Goal: Transaction & Acquisition: Purchase product/service

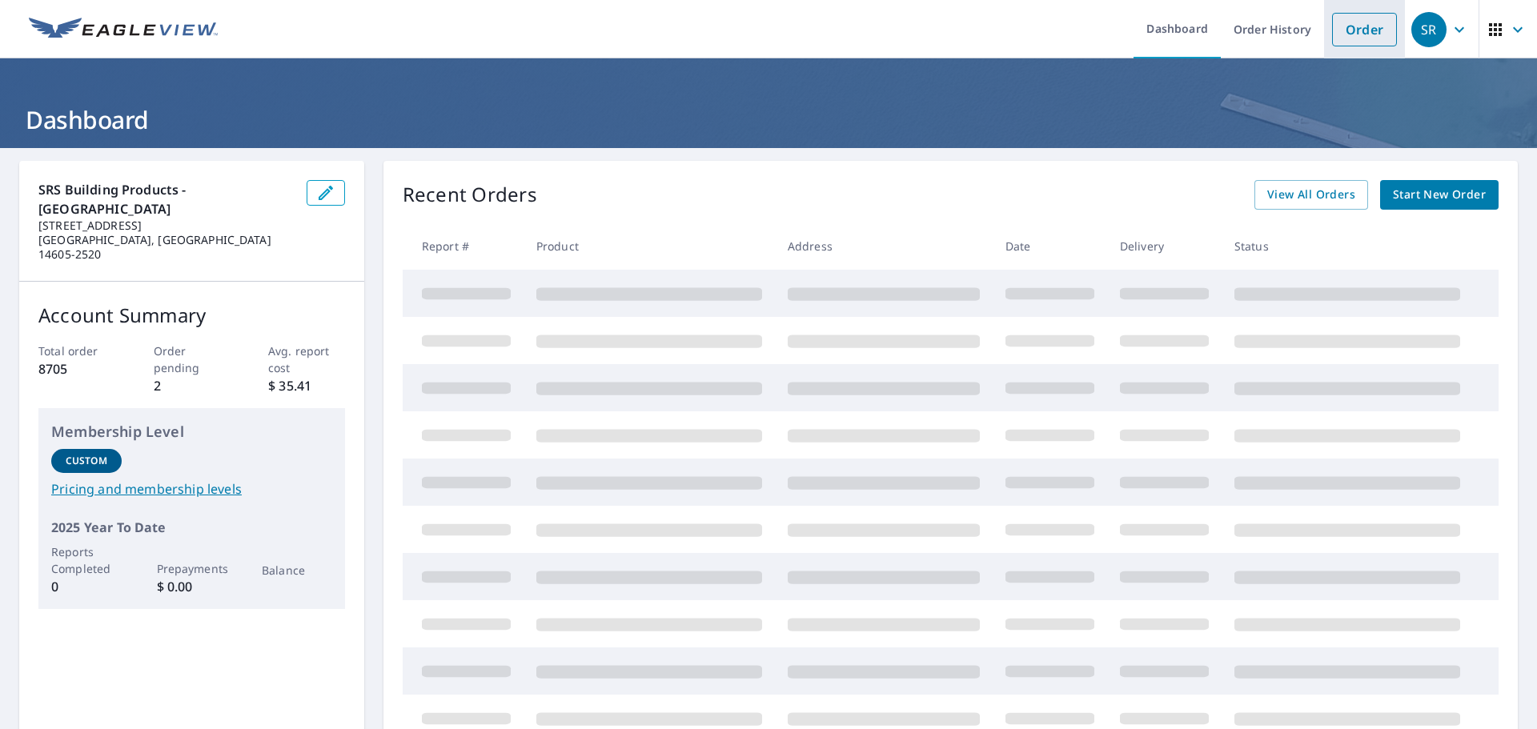
click at [1351, 14] on link "Order" at bounding box center [1364, 30] width 65 height 34
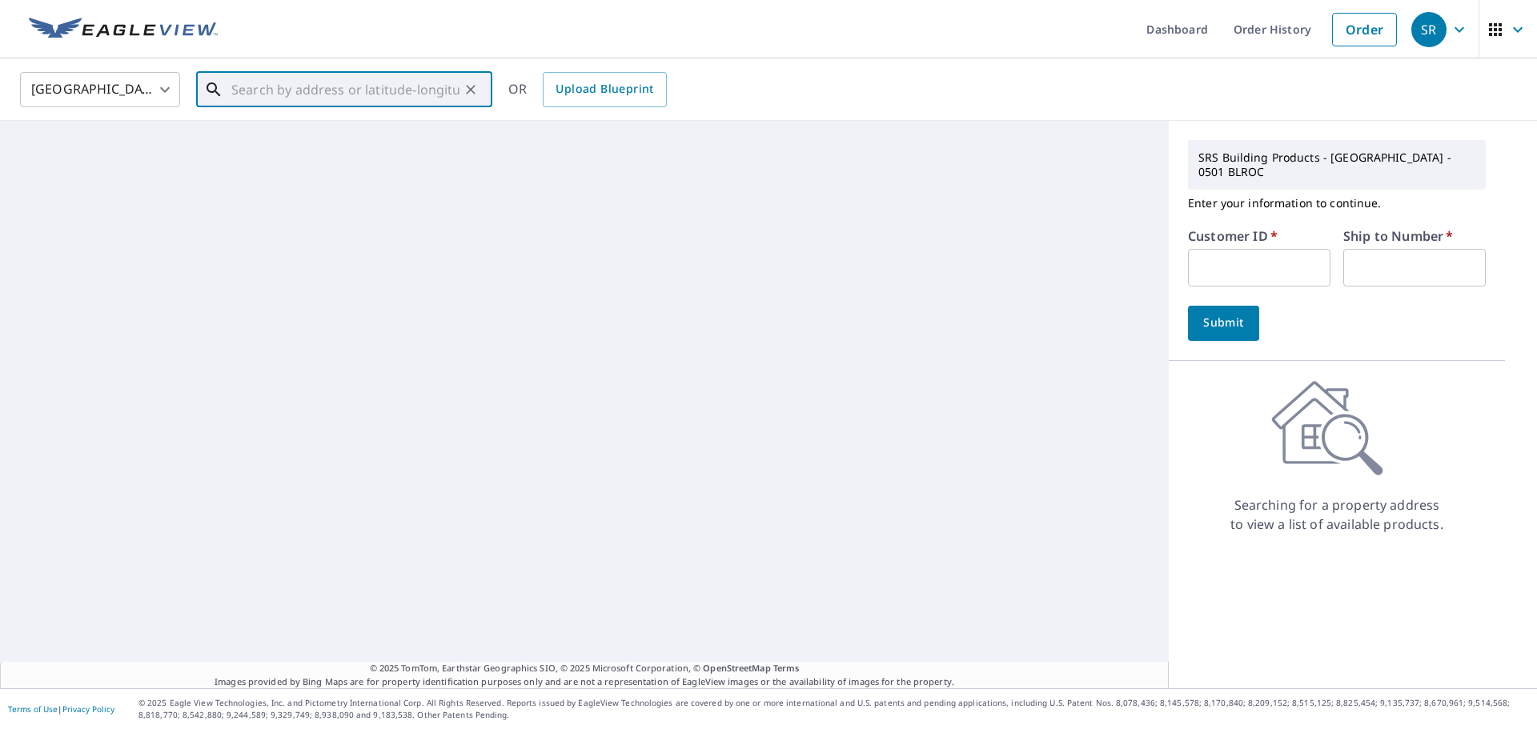
click at [395, 91] on input "text" at bounding box center [345, 89] width 228 height 45
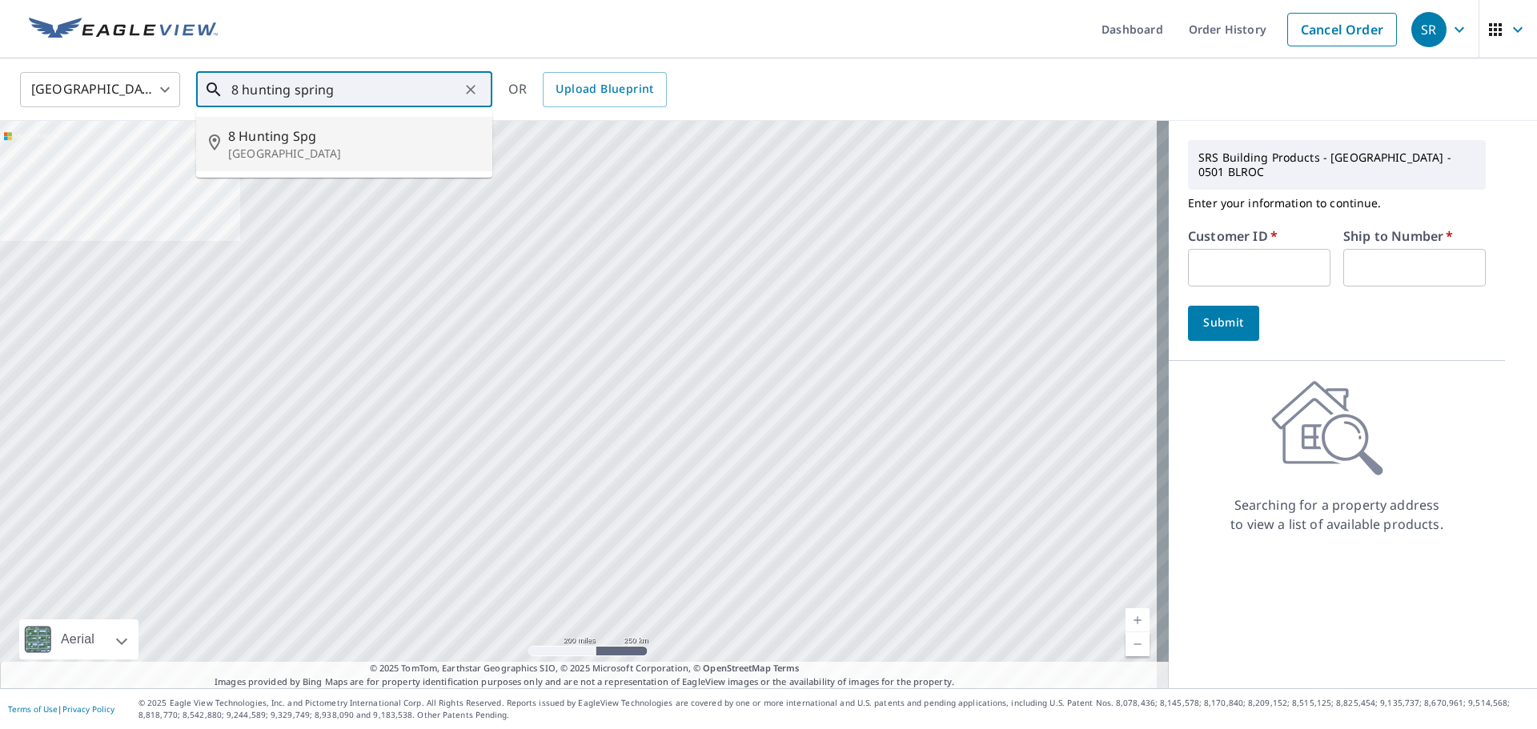
click at [291, 138] on span "8 Hunting Spg" at bounding box center [353, 135] width 251 height 19
type input "[STREET_ADDRESS]"
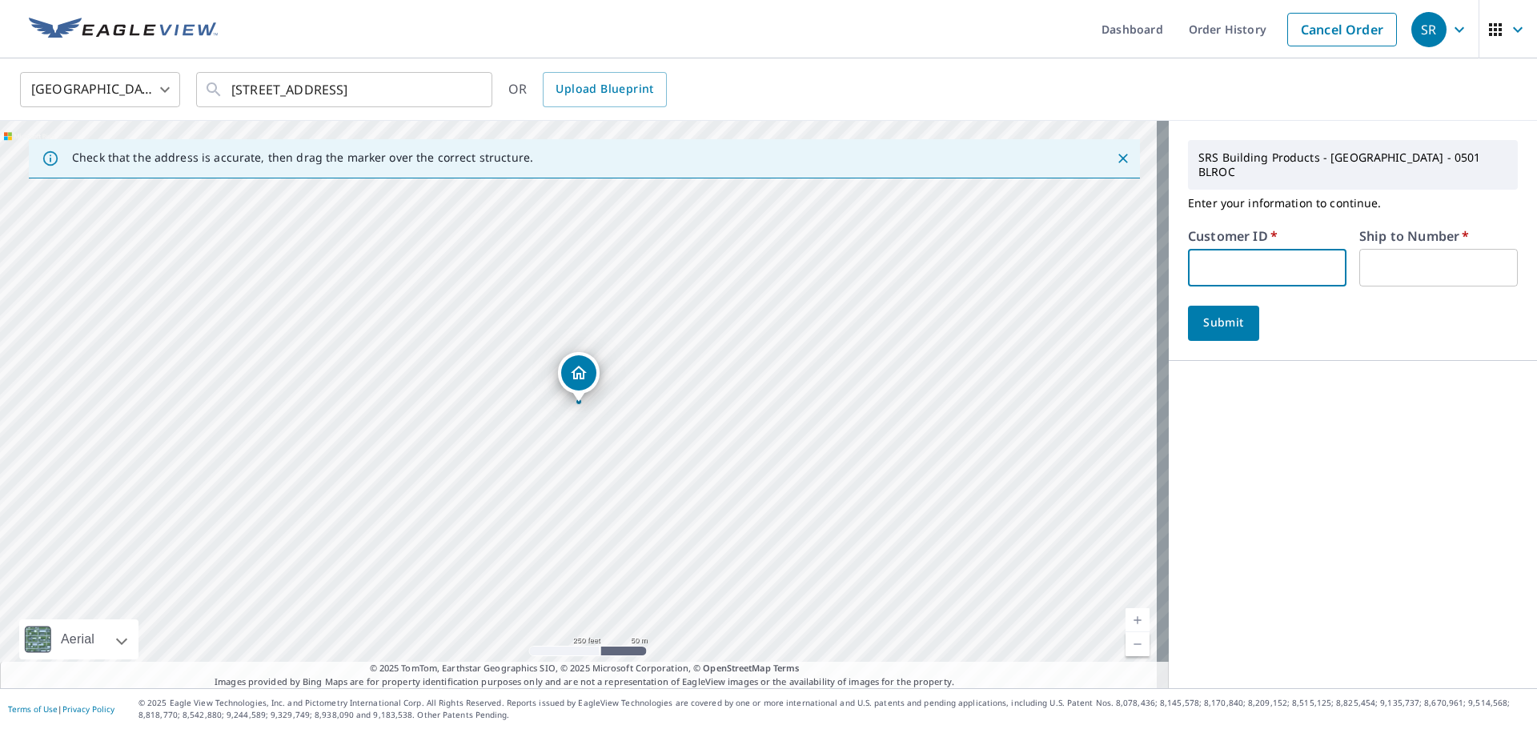
click at [1224, 250] on input "text" at bounding box center [1267, 268] width 159 height 38
type input "005050"
click at [1399, 249] on input "text" at bounding box center [1438, 268] width 159 height 38
type input "01"
click at [1206, 313] on span "Submit" at bounding box center [1224, 323] width 46 height 20
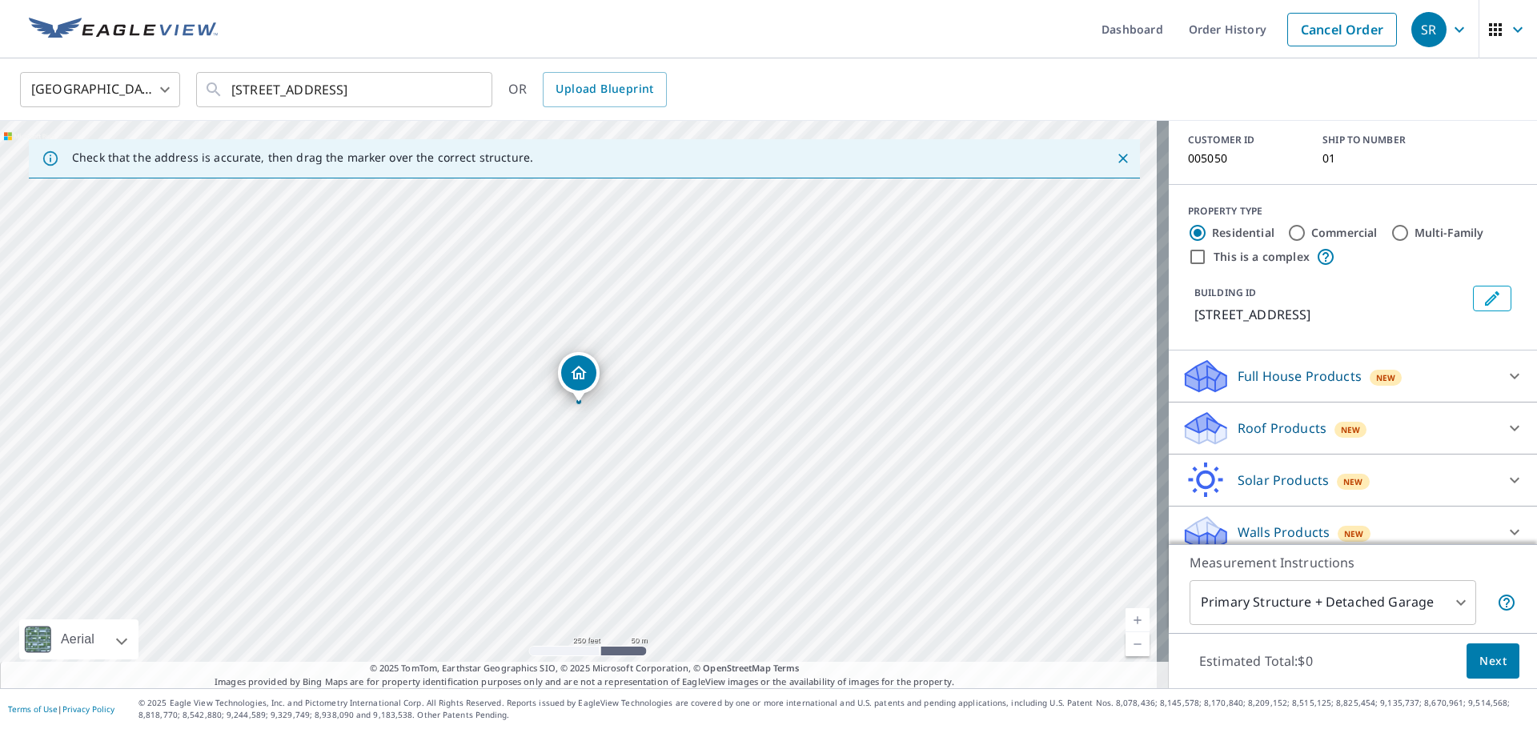
click at [1505, 419] on icon at bounding box center [1514, 428] width 19 height 19
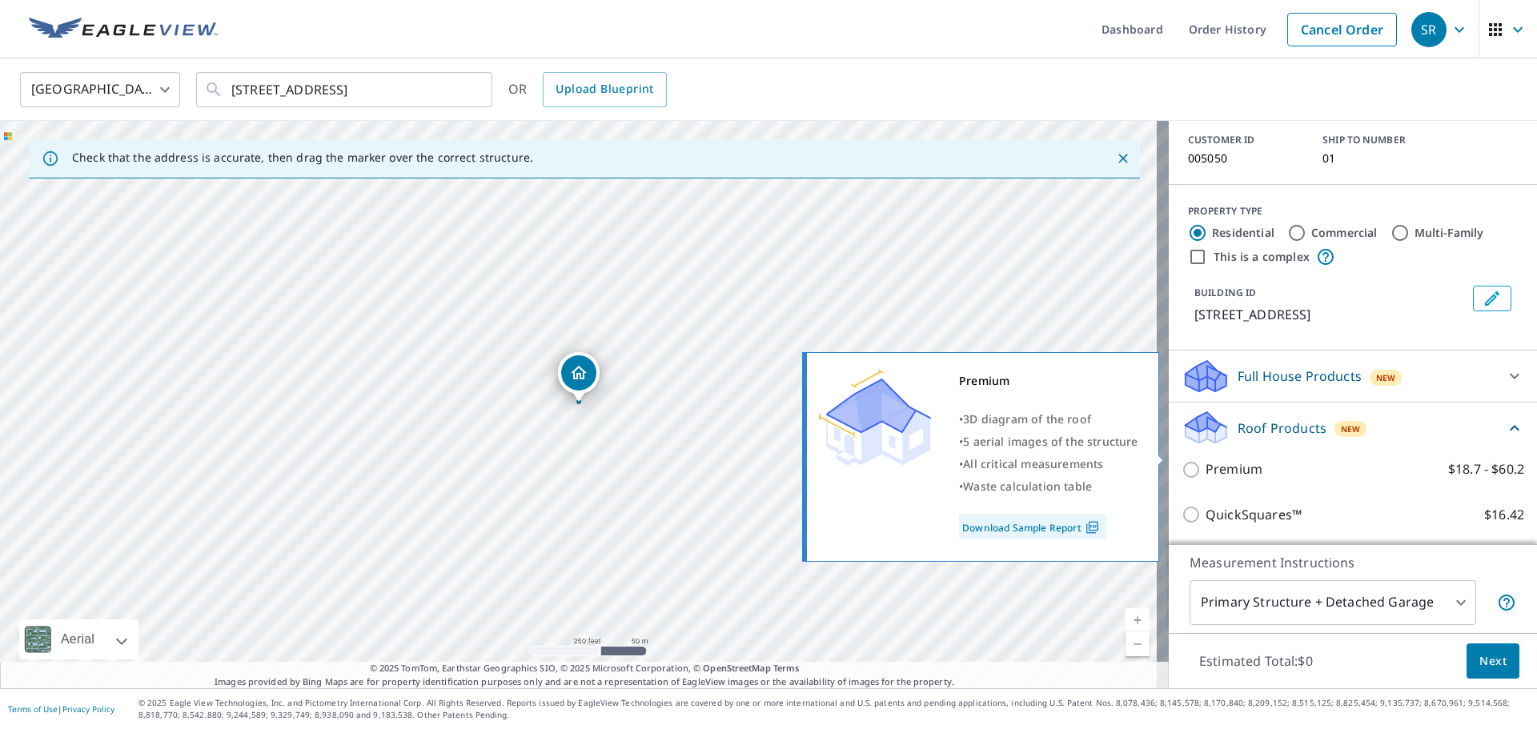
click at [1206, 460] on p "Premium" at bounding box center [1234, 470] width 57 height 20
click at [1196, 460] on input "Premium $18.7 - $60.2" at bounding box center [1194, 469] width 24 height 19
checkbox input "true"
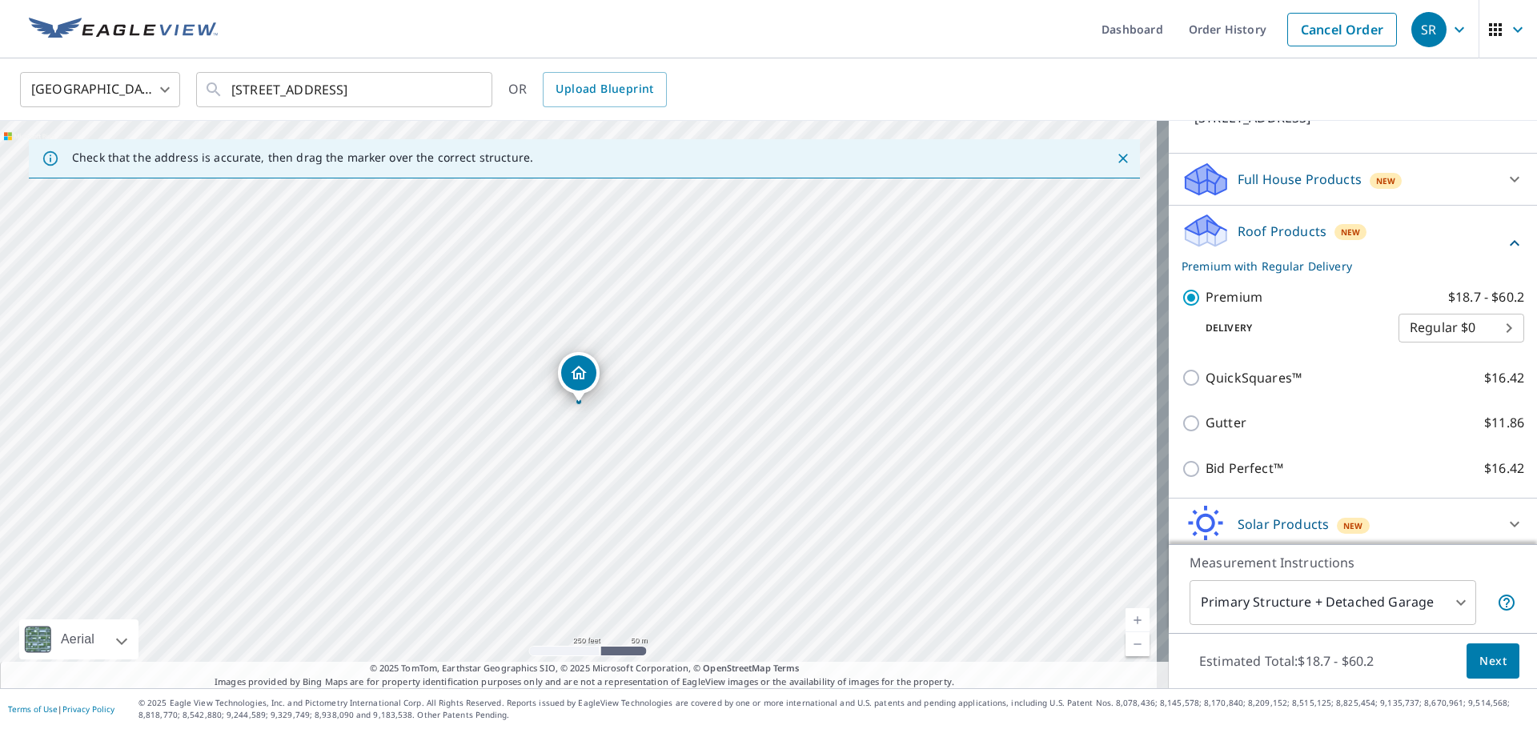
scroll to position [356, 0]
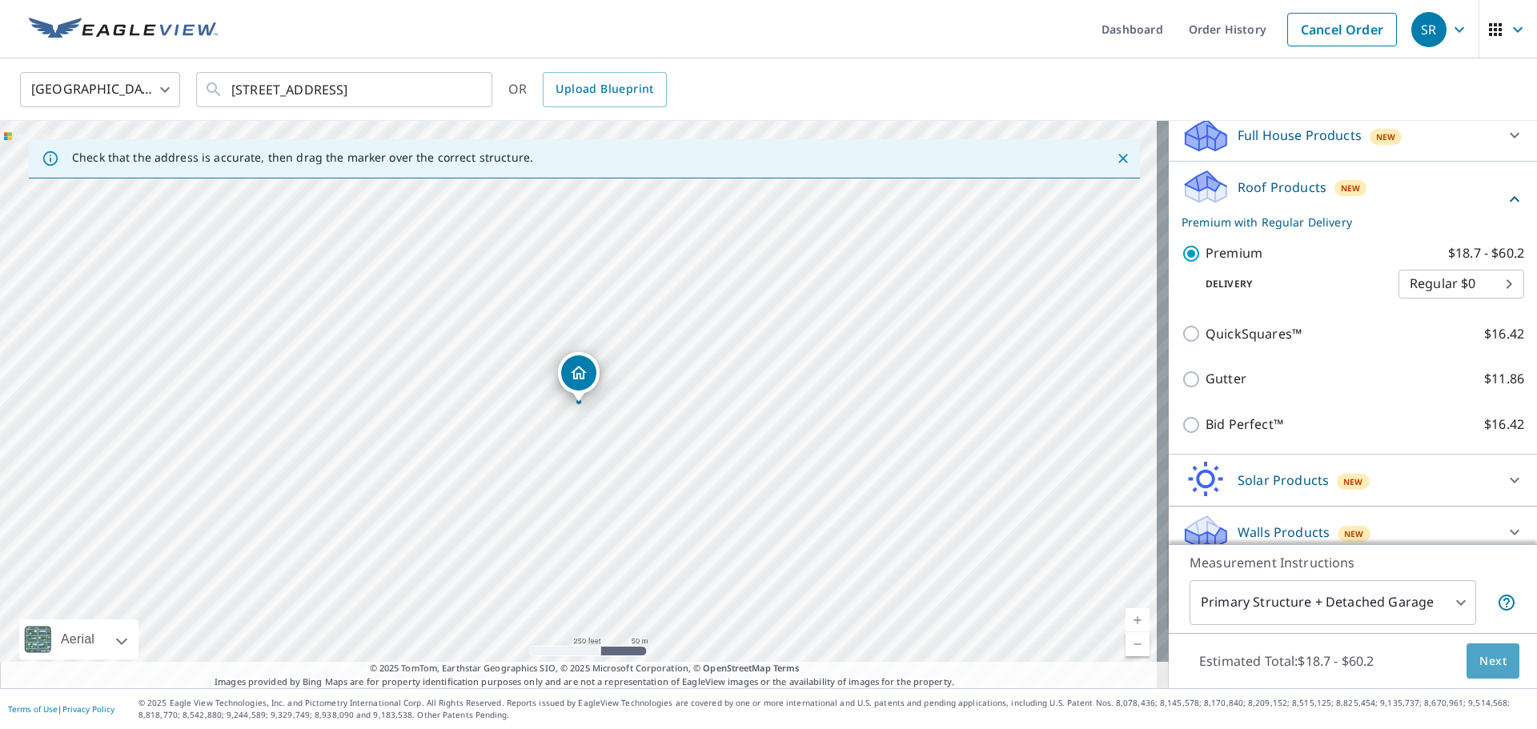
click at [1494, 672] on button "Next" at bounding box center [1493, 662] width 53 height 36
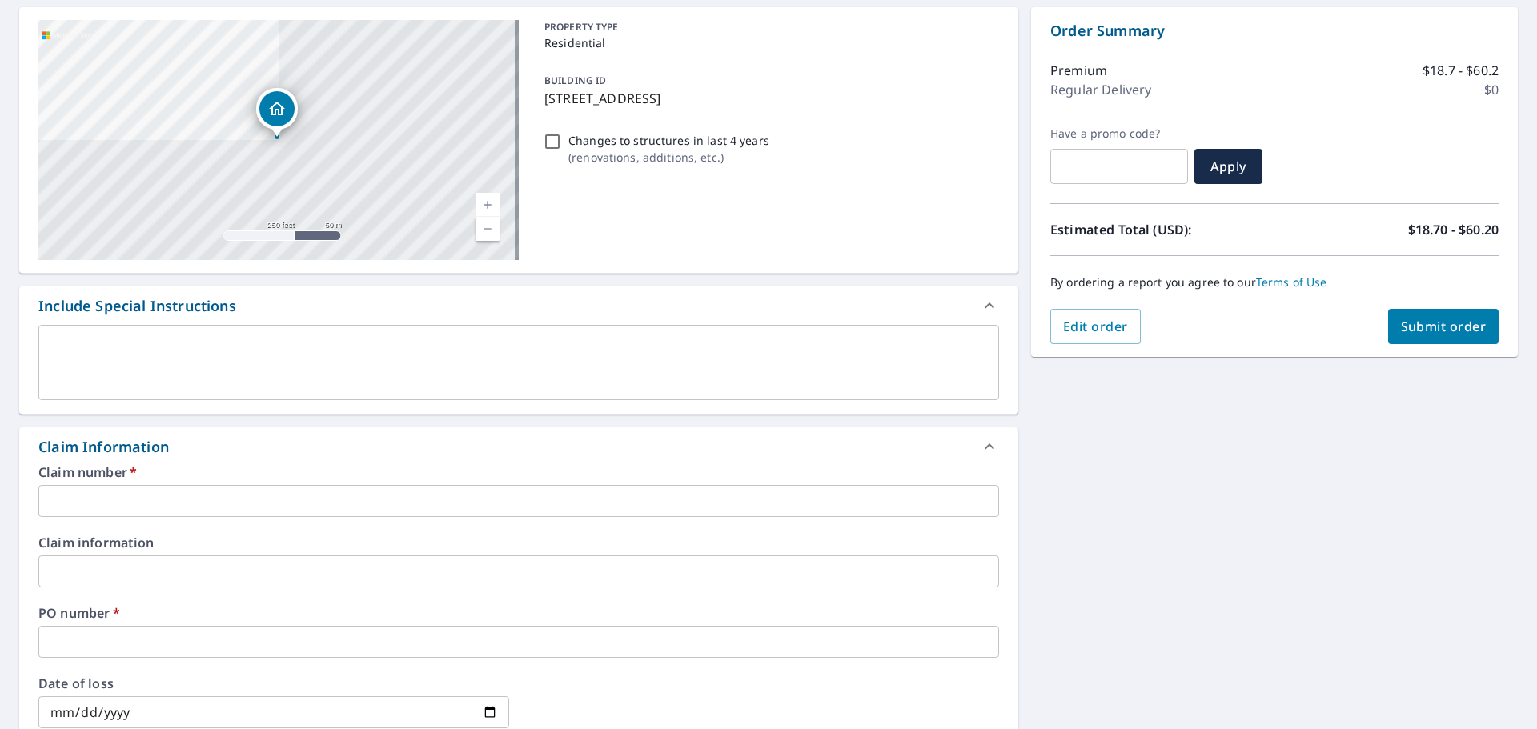
scroll to position [160, 0]
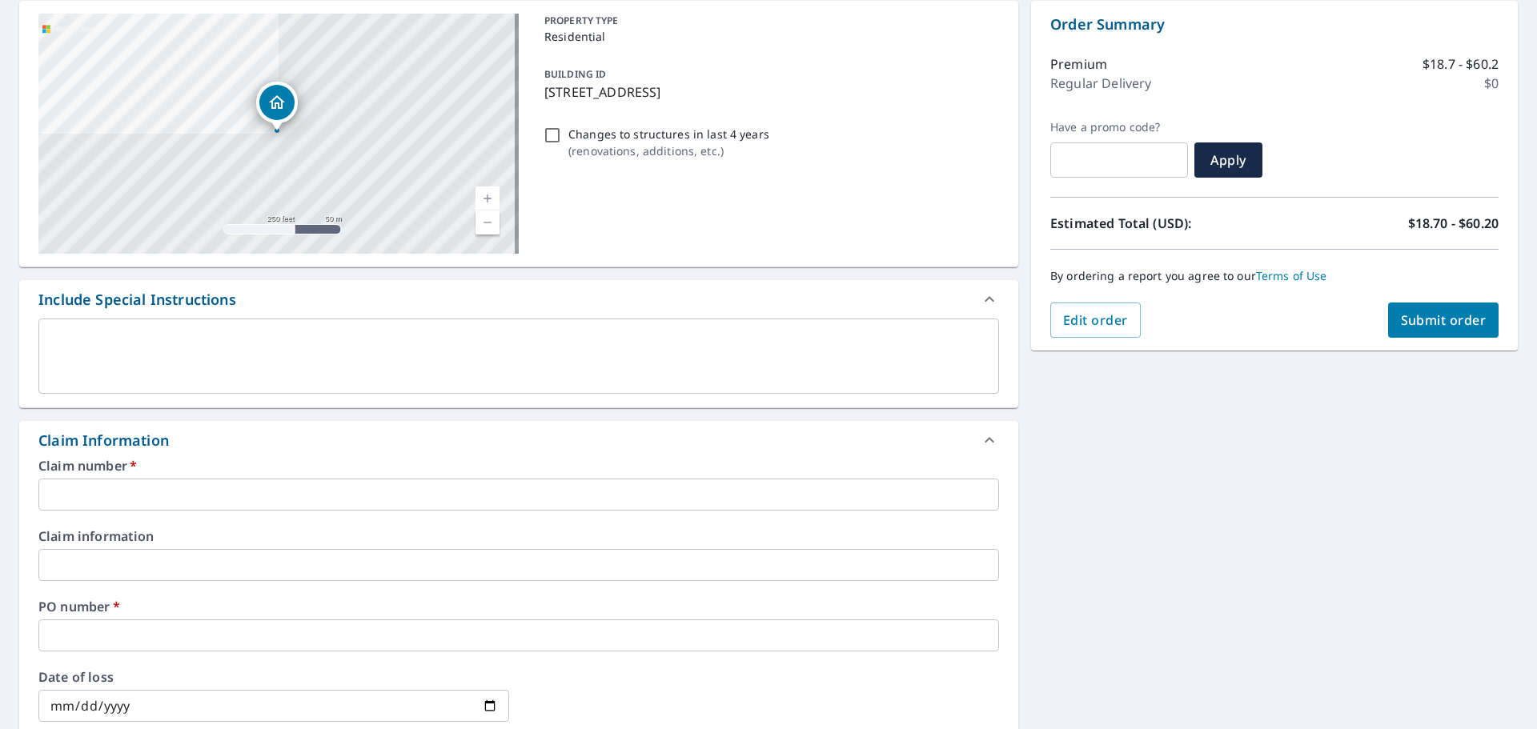
click at [137, 487] on input "text" at bounding box center [518, 495] width 961 height 32
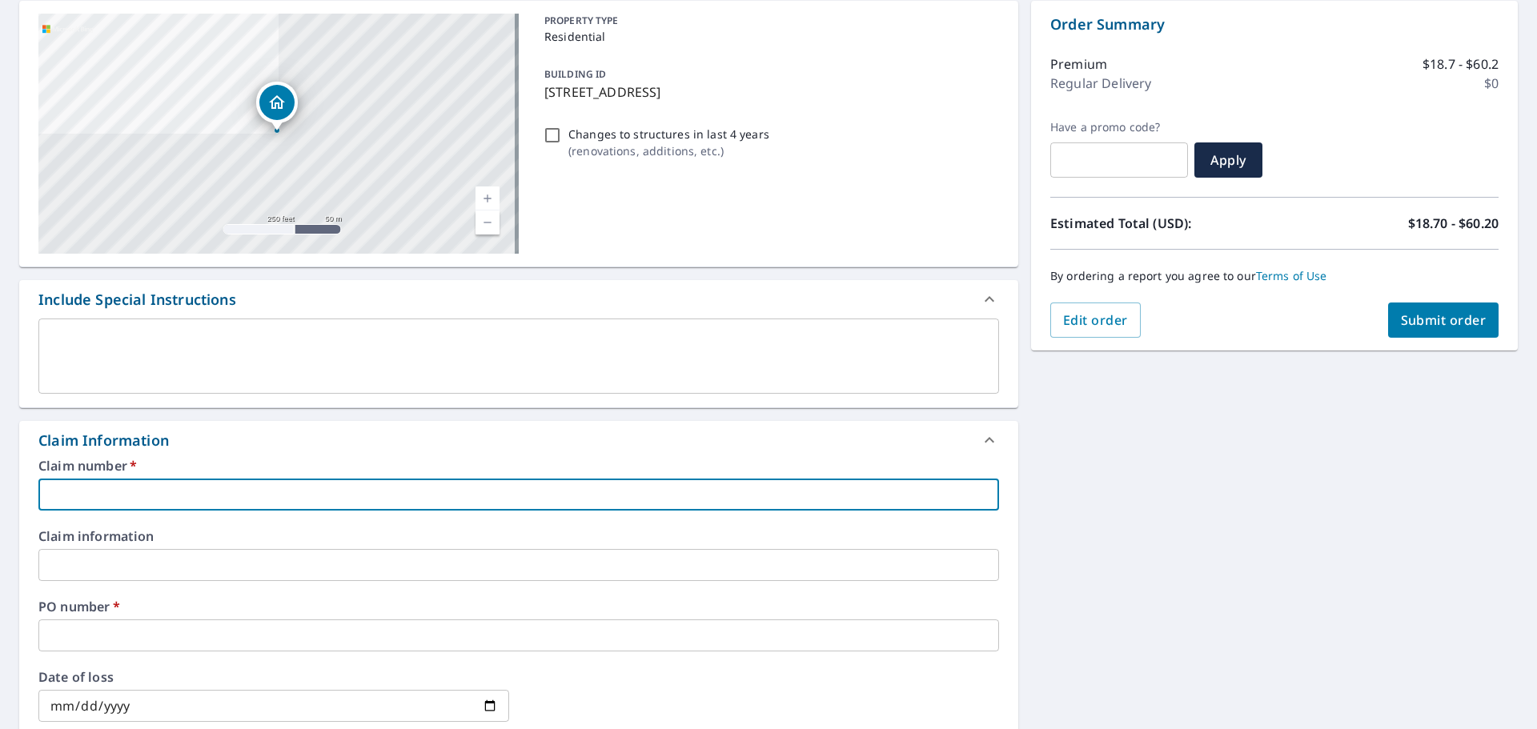
type input "b"
checkbox input "true"
type input "be"
checkbox input "true"
type input "bes"
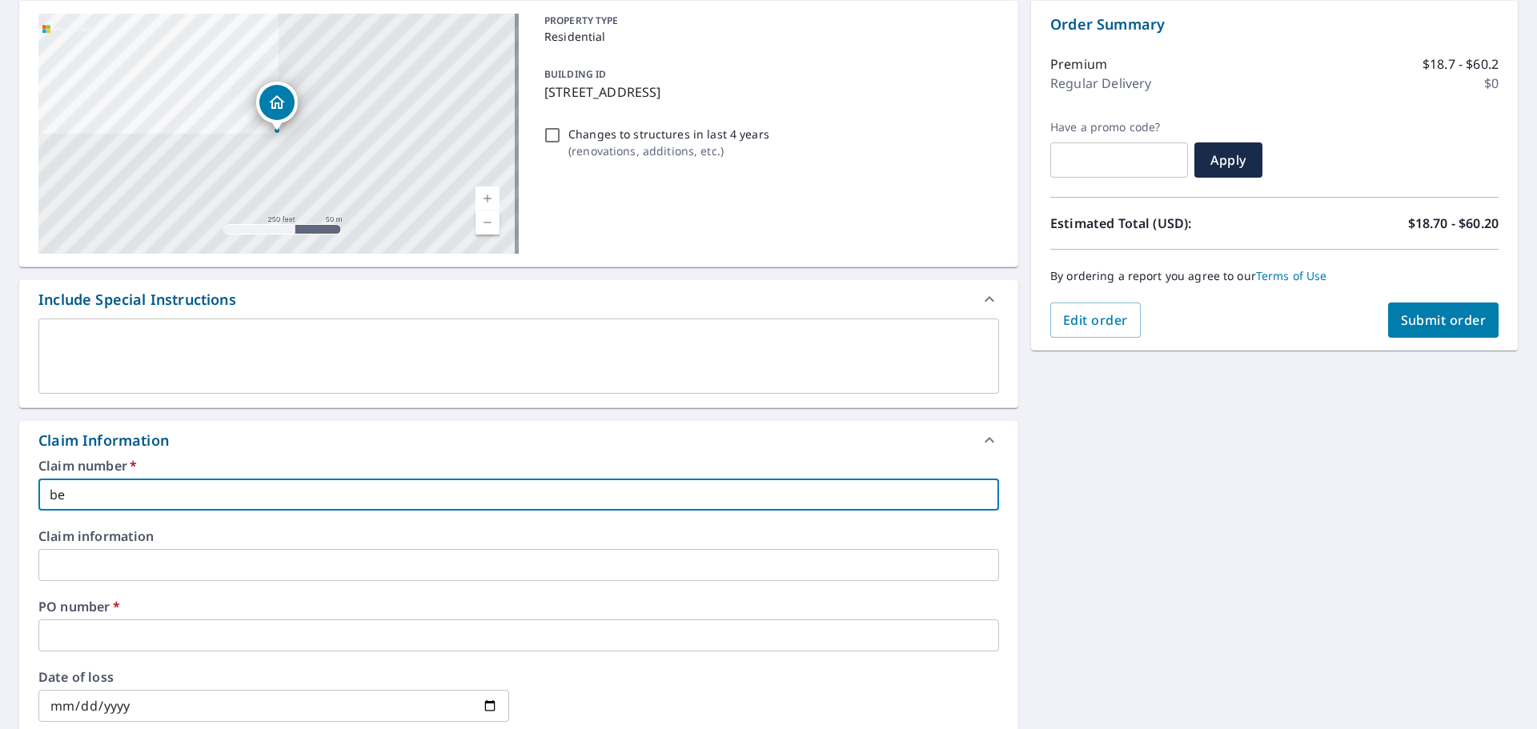
checkbox input "true"
type input "besr"
checkbox input "true"
type input "besro"
checkbox input "true"
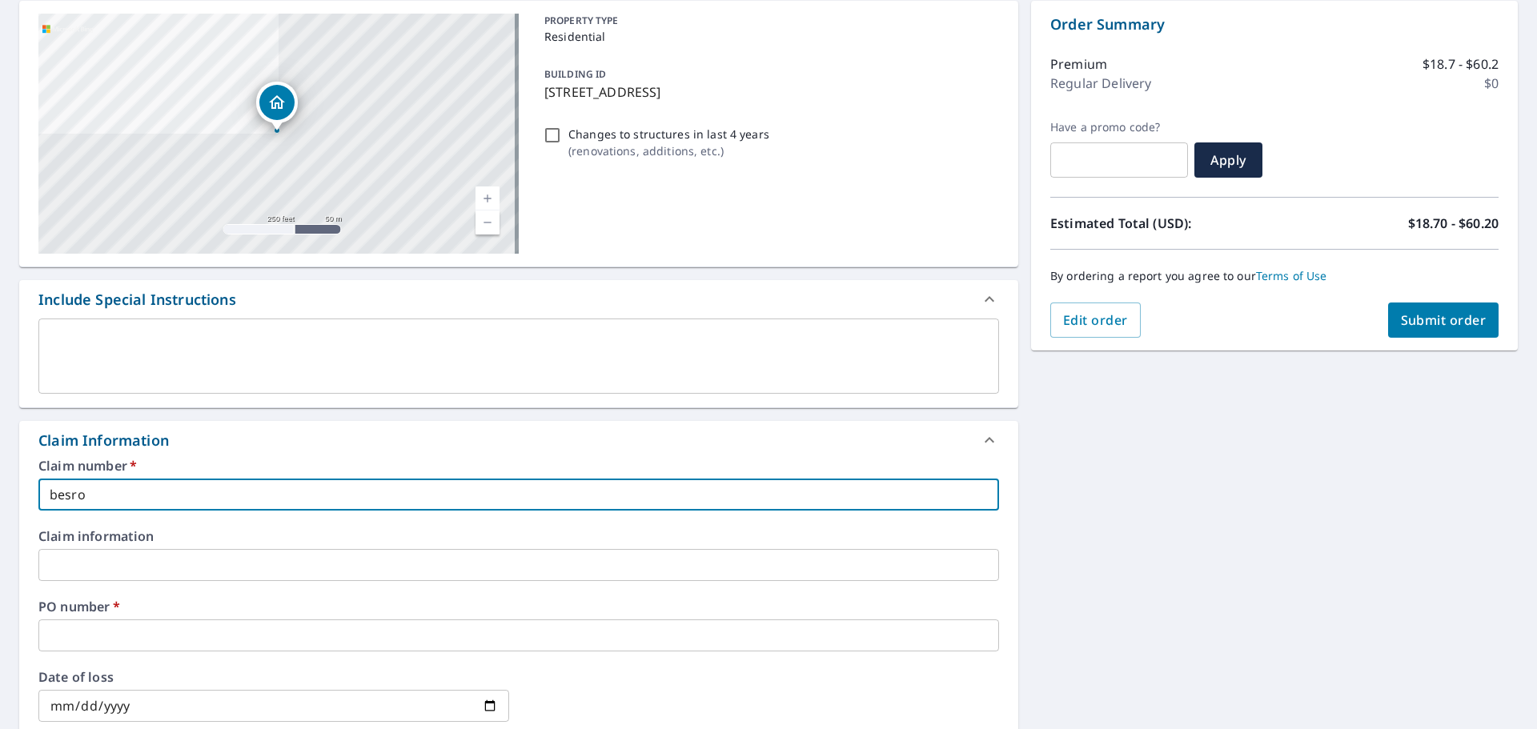
type input "besroi"
checkbox input "true"
type input "besroi"
checkbox input "true"
type input "besroi h"
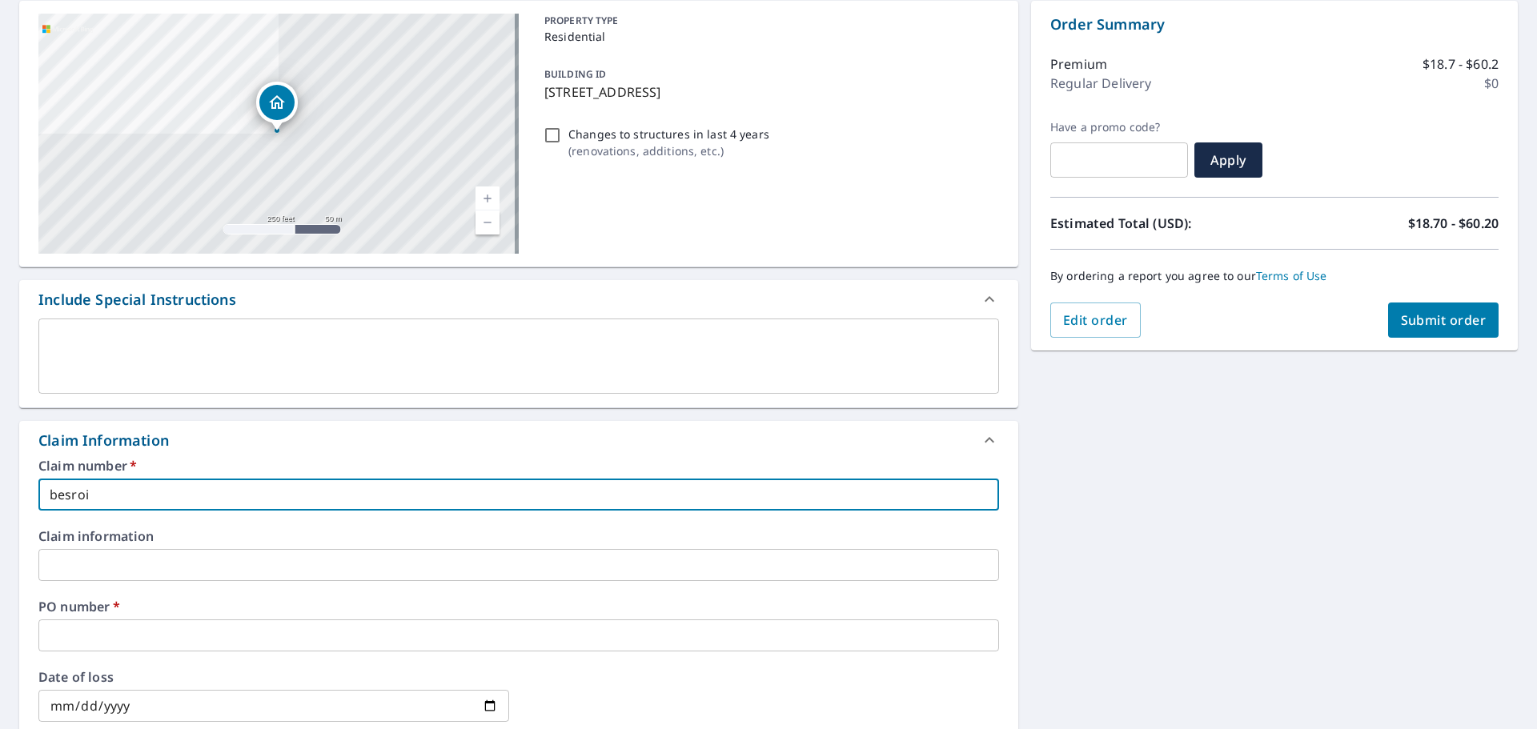
checkbox input "true"
type input "besroi ha"
checkbox input "true"
type input "[PERSON_NAME]"
checkbox input "true"
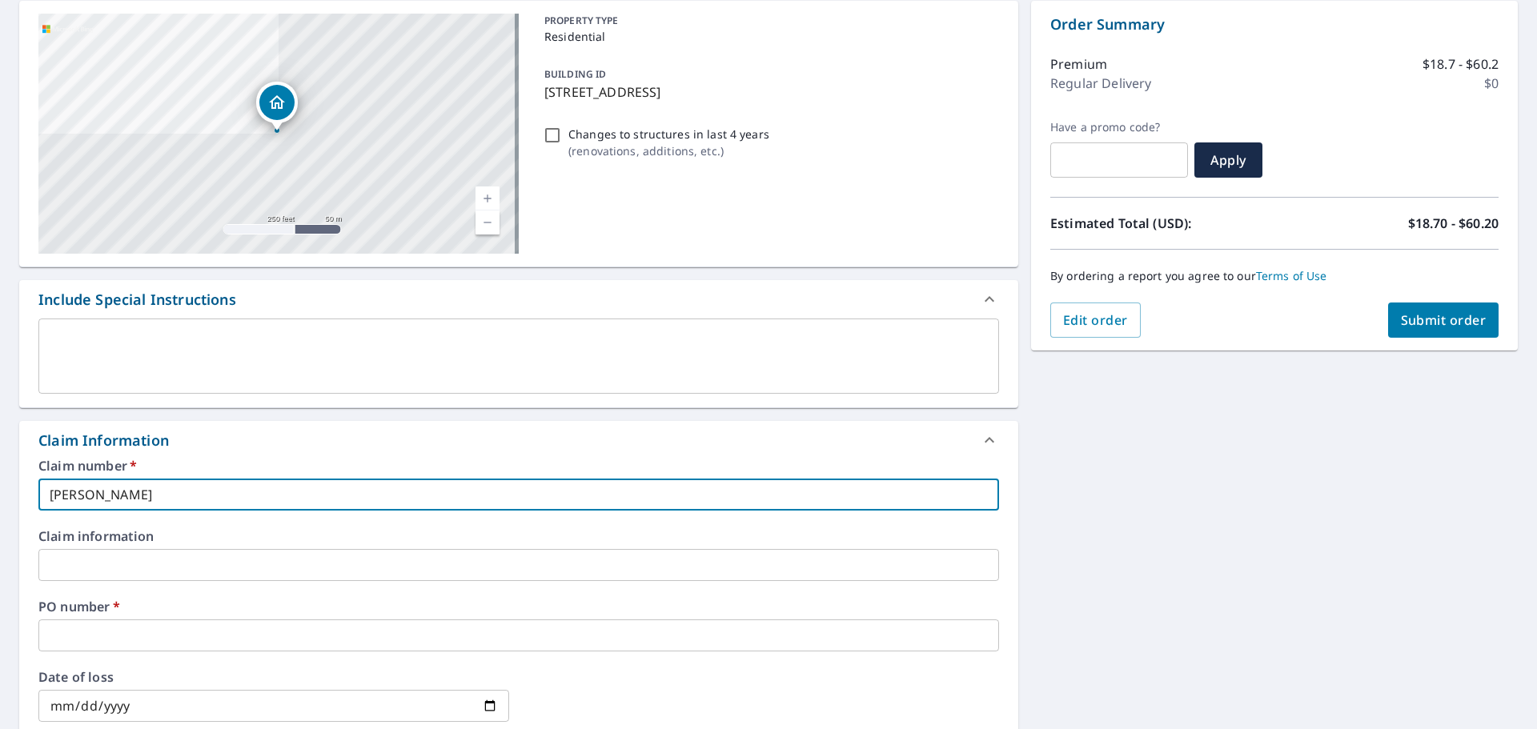
type input "besroi [PERSON_NAME]"
checkbox input "true"
type input "besroi [PERSON_NAME]"
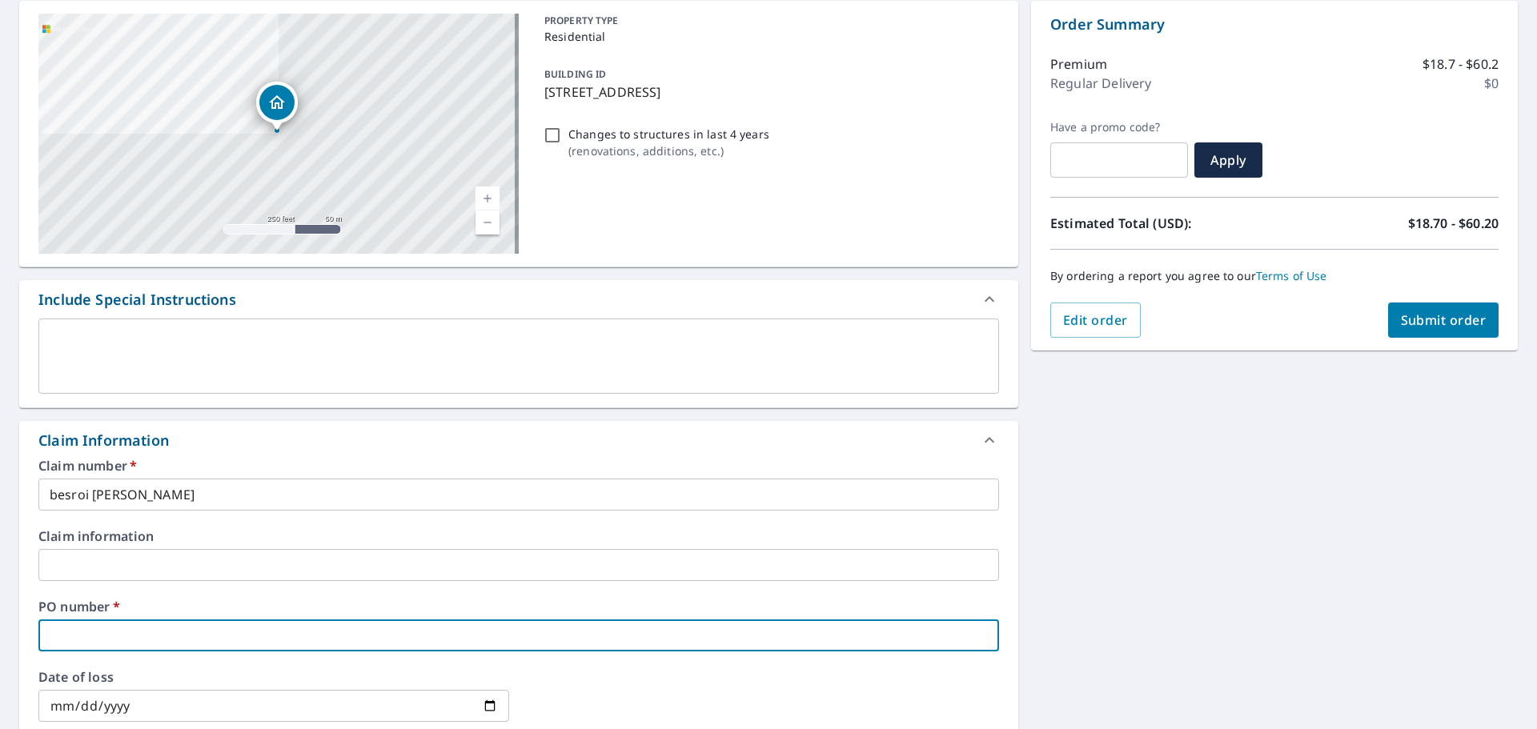
type input "8"
checkbox input "true"
type input "8"
checkbox input "true"
type input "8 h"
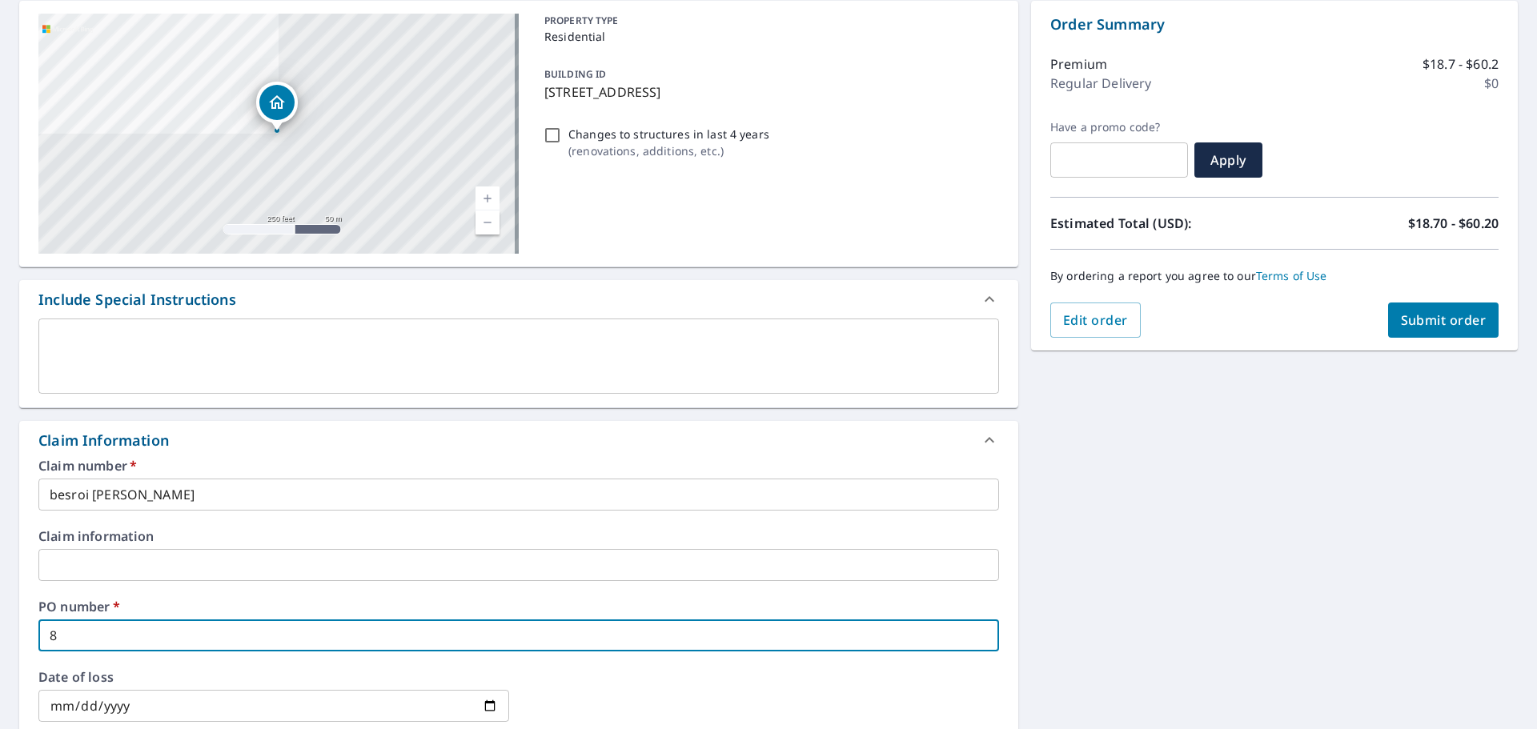
checkbox input "true"
type input "8 hu"
checkbox input "true"
type input "8 hun"
checkbox input "true"
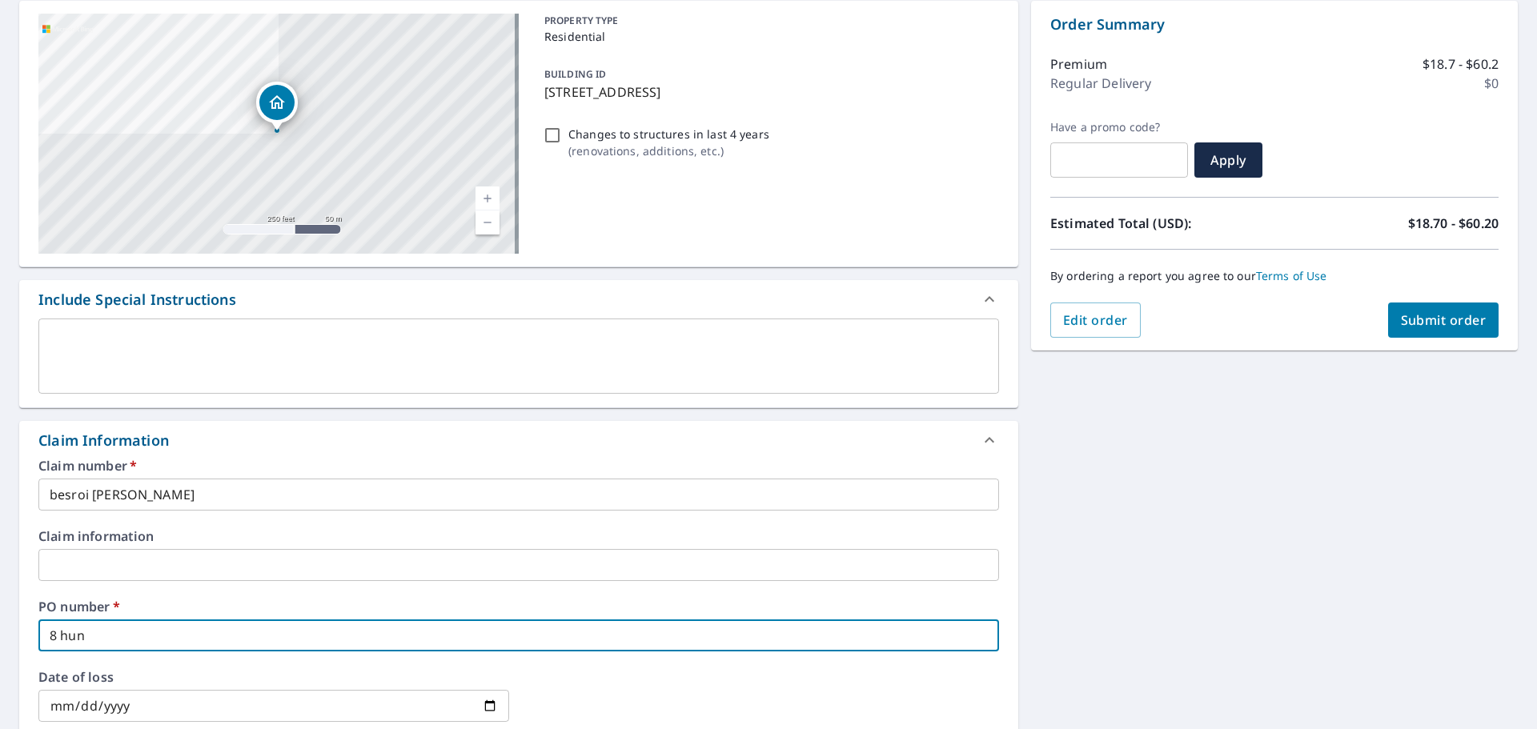
type input "8 [PERSON_NAME]"
checkbox input "true"
type input "8 hunti"
checkbox input "true"
type input "8 huntin"
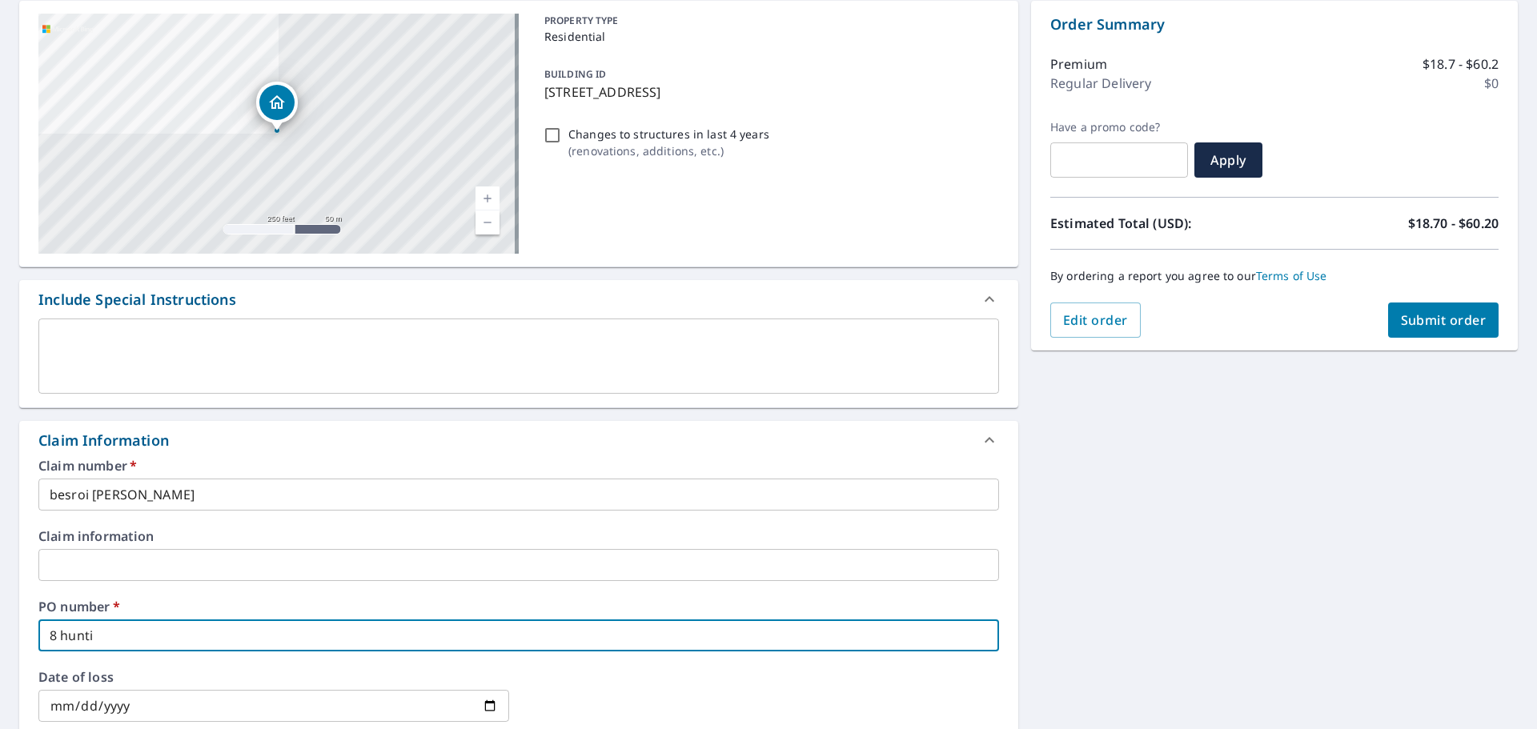
checkbox input "true"
type input "8 hunting"
checkbox input "true"
type input "8 hunting"
checkbox input "true"
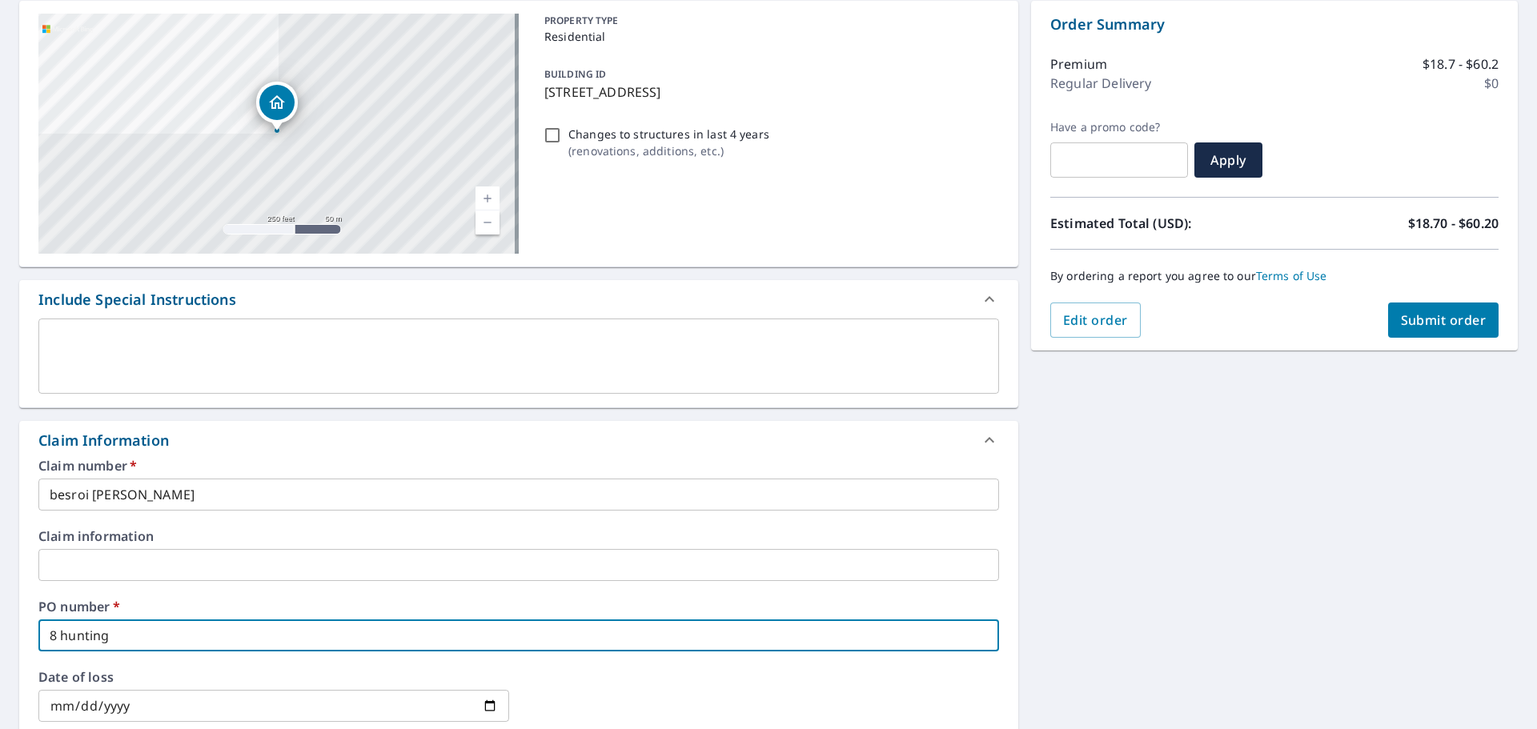
type input "8 hunting s"
checkbox input "true"
type input "8 hunting sp"
checkbox input "true"
type input "8 hunting spr"
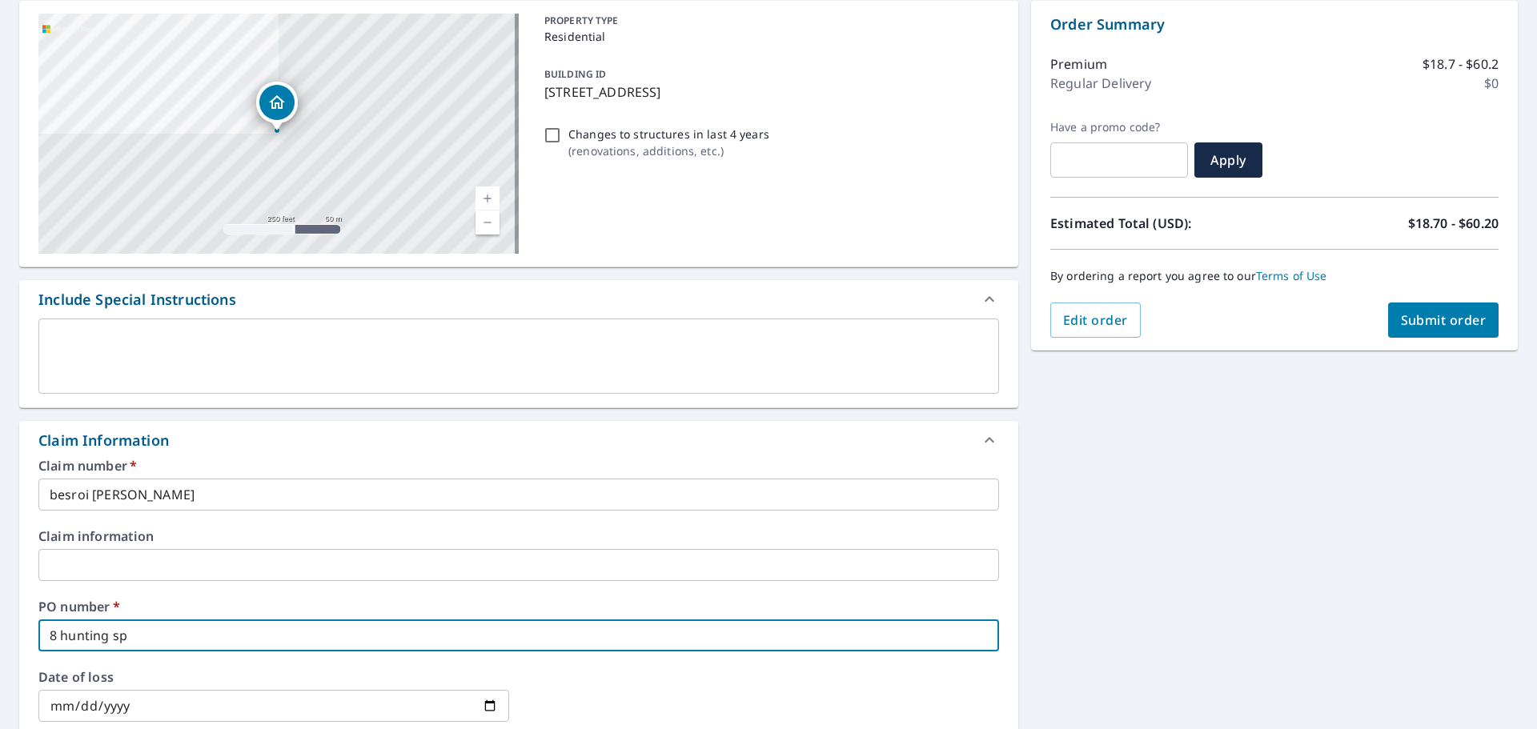
checkbox input "true"
type input "8 hunting spri"
checkbox input "true"
type input "8 hunting sprin"
checkbox input "true"
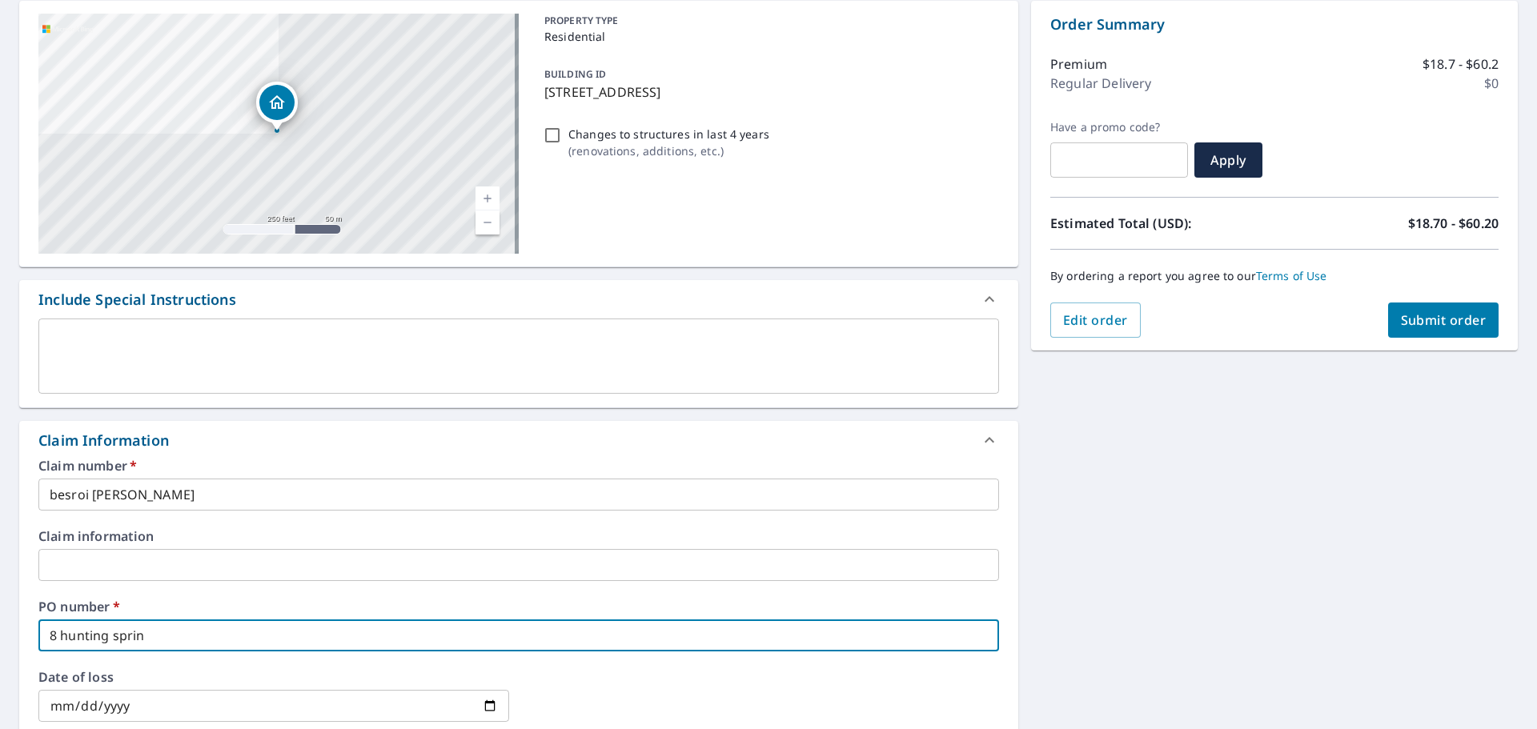
type input "8 hunting spring"
checkbox input "true"
type input "8 hunting spring"
click at [1411, 323] on span "Submit order" at bounding box center [1444, 320] width 86 height 18
checkbox input "true"
